Goal: Transaction & Acquisition: Purchase product/service

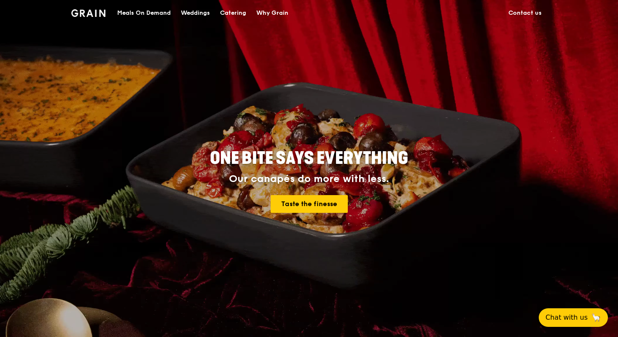
click at [150, 13] on div "Meals On Demand" at bounding box center [144, 12] width 54 height 25
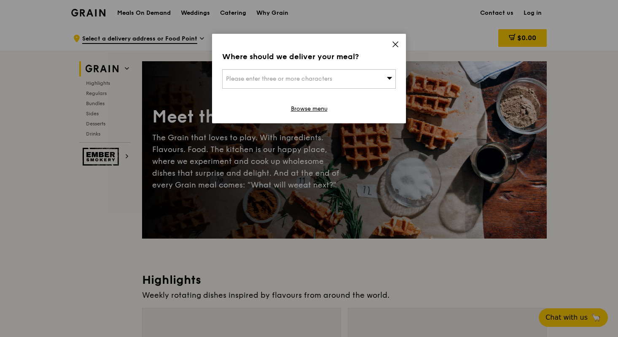
click at [391, 77] on icon at bounding box center [390, 78] width 6 height 6
click at [393, 45] on icon at bounding box center [396, 44] width 8 height 8
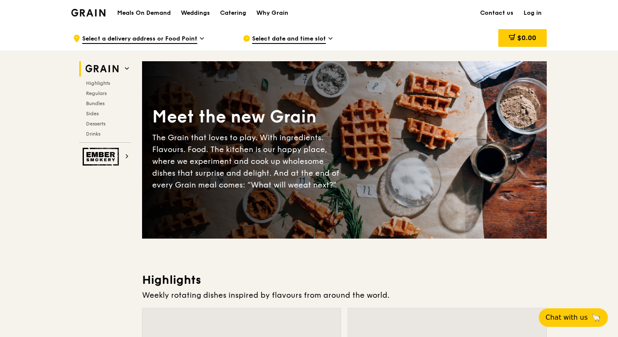
click at [536, 13] on link "Log in" at bounding box center [533, 12] width 28 height 25
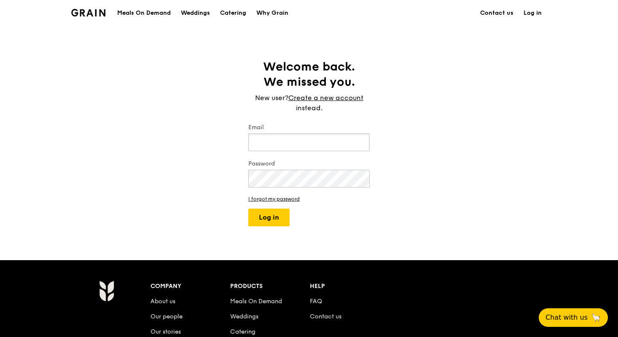
type input "[EMAIL_ADDRESS][DOMAIN_NAME]"
click at [275, 214] on button "Log in" at bounding box center [268, 217] width 41 height 18
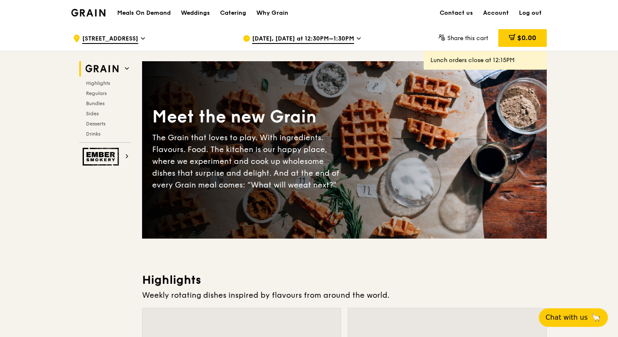
click at [145, 38] on icon at bounding box center [143, 39] width 4 height 8
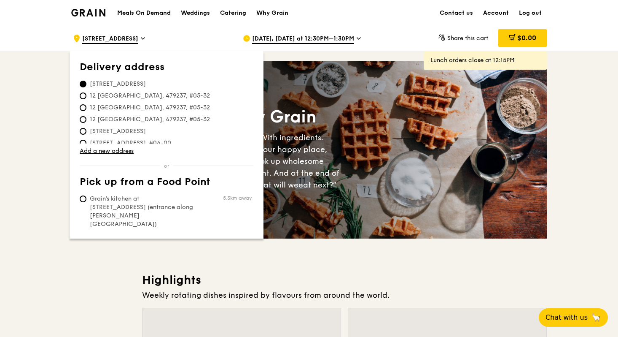
click at [151, 96] on span "12 [GEOGRAPHIC_DATA], 479237, #05-32" at bounding box center [150, 96] width 140 height 8
click at [86, 96] on input "12 [GEOGRAPHIC_DATA], 479237, #05-32" at bounding box center [83, 95] width 7 height 7
radio input "true"
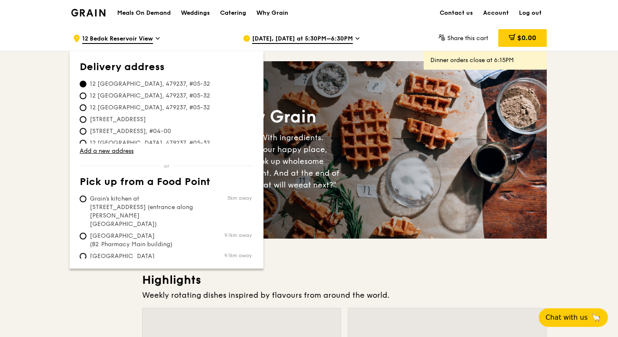
click at [220, 34] on div ".cls-1 { fill: none; stroke: #fff; stroke-linecap: round; stroke-linejoin: roun…" at bounding box center [151, 38] width 156 height 25
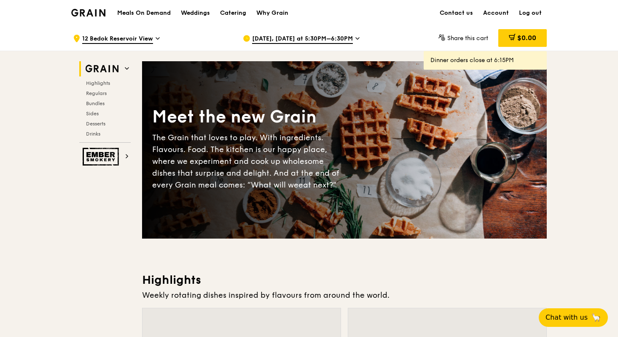
click at [157, 38] on icon at bounding box center [158, 39] width 4 height 8
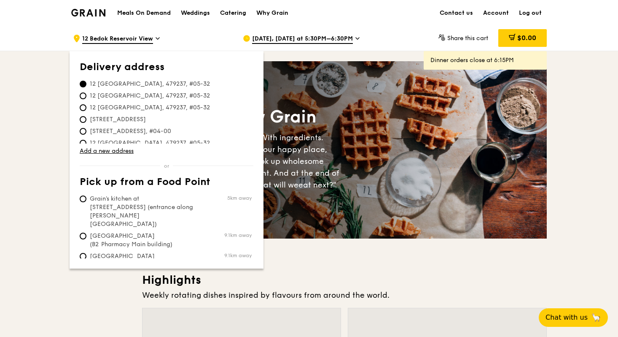
click at [381, 24] on div "Meals On Demand Weddings Catering Why Grain Contact us Account Log out" at bounding box center [309, 13] width 476 height 26
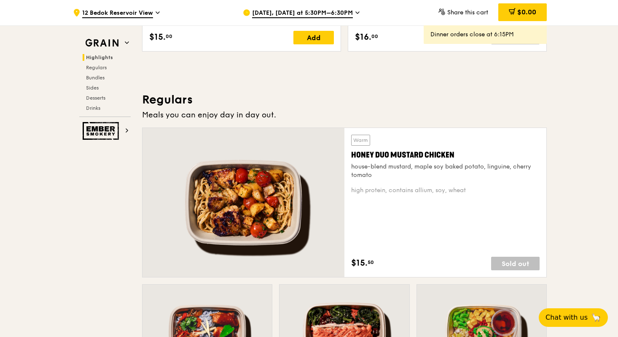
scroll to position [497, 0]
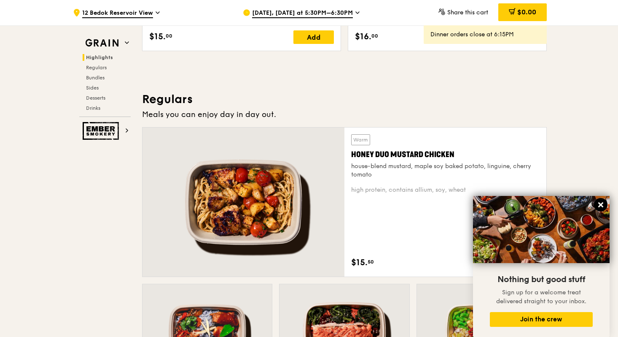
click at [603, 203] on icon at bounding box center [600, 204] width 5 height 5
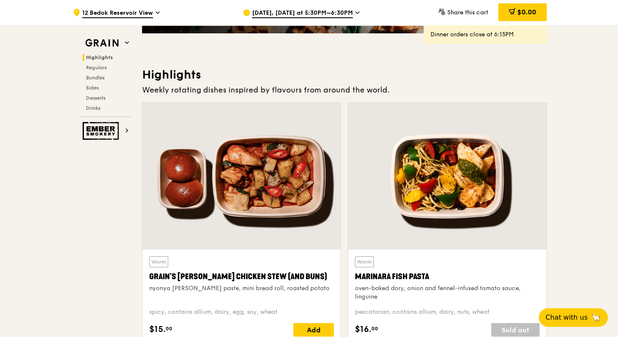
scroll to position [0, 0]
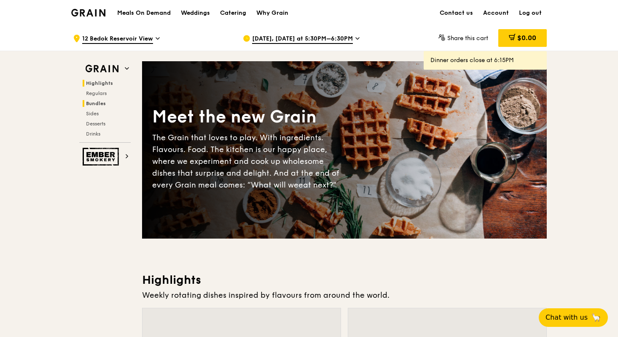
click at [95, 103] on span "Bundles" at bounding box center [96, 103] width 20 height 6
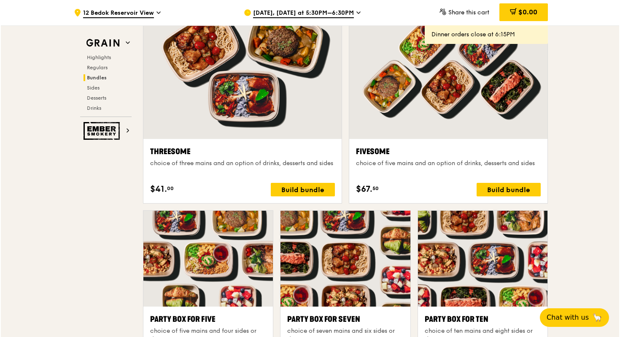
scroll to position [1505, 0]
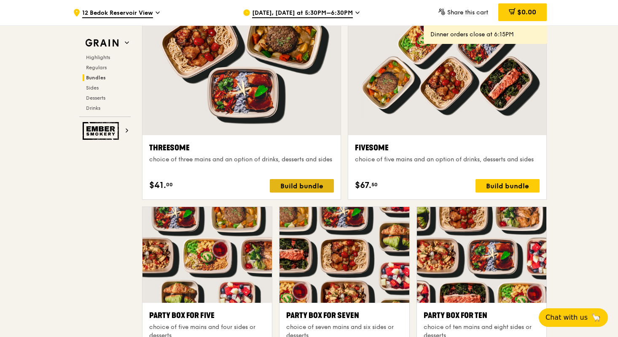
click at [312, 186] on div "Build bundle" at bounding box center [302, 185] width 64 height 13
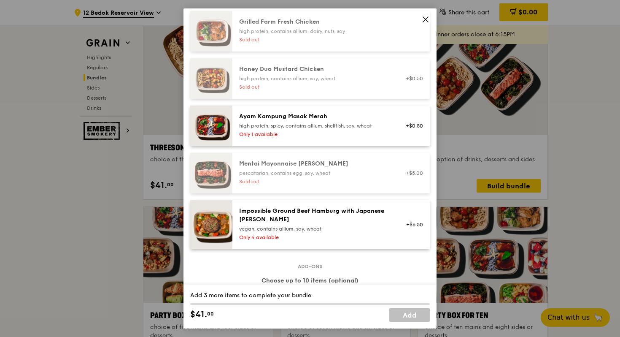
scroll to position [251, 0]
click at [208, 127] on img at bounding box center [211, 126] width 42 height 40
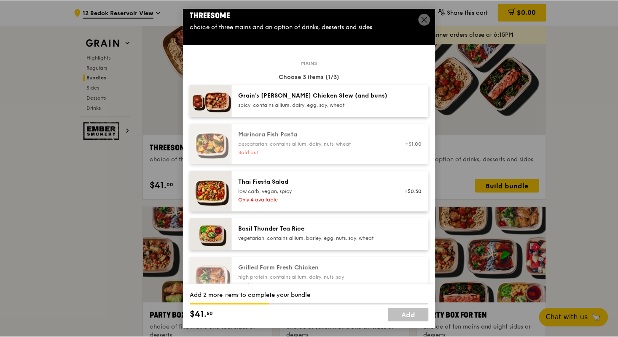
scroll to position [0, 0]
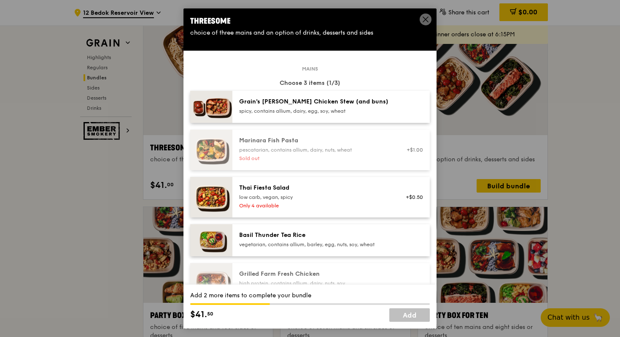
click at [427, 19] on icon at bounding box center [426, 20] width 8 height 8
